Goal: Obtain resource: Obtain resource

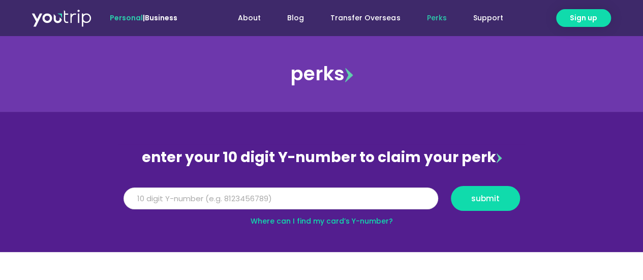
click at [225, 202] on input "Y Number" at bounding box center [281, 199] width 315 height 22
click at [476, 200] on span "submit" at bounding box center [485, 199] width 28 height 8
type input "5"
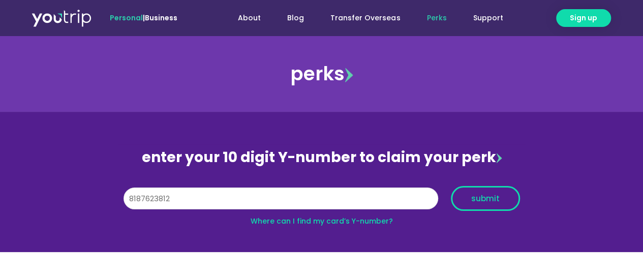
type input "8187623812"
click at [491, 199] on span "submit" at bounding box center [485, 199] width 28 height 8
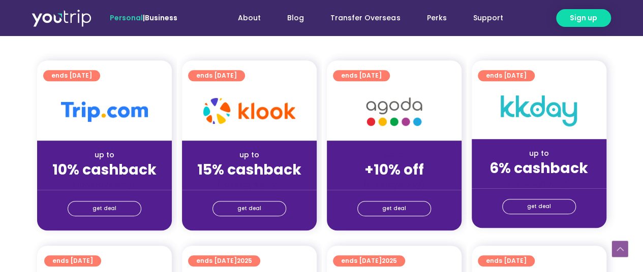
scroll to position [241, 0]
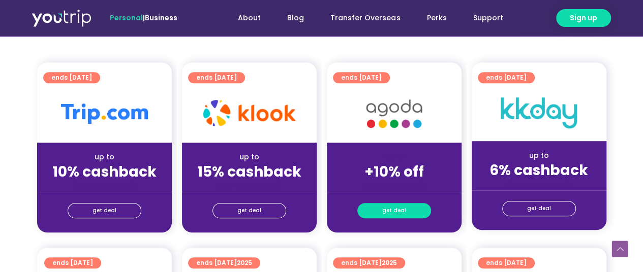
click at [406, 211] on link "get deal" at bounding box center [394, 210] width 74 height 15
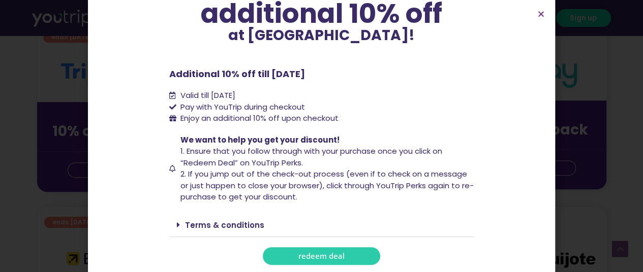
scroll to position [93, 0]
click at [314, 254] on span "redeem deal" at bounding box center [321, 257] width 46 height 8
